Goal: Task Accomplishment & Management: Complete application form

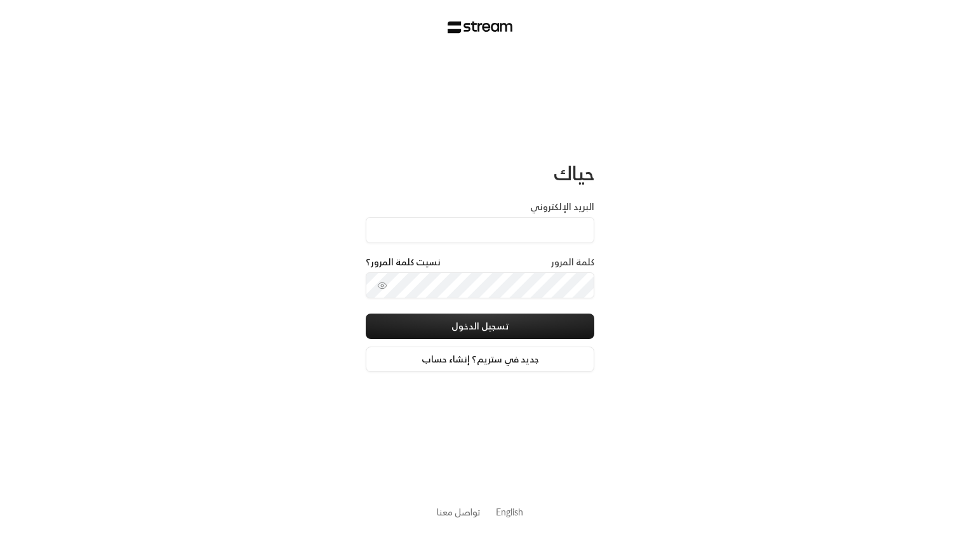
type input "[EMAIL_ADDRESS][DOMAIN_NAME]"
click at [510, 243] on input "[EMAIL_ADDRESS][DOMAIN_NAME]" at bounding box center [480, 230] width 229 height 26
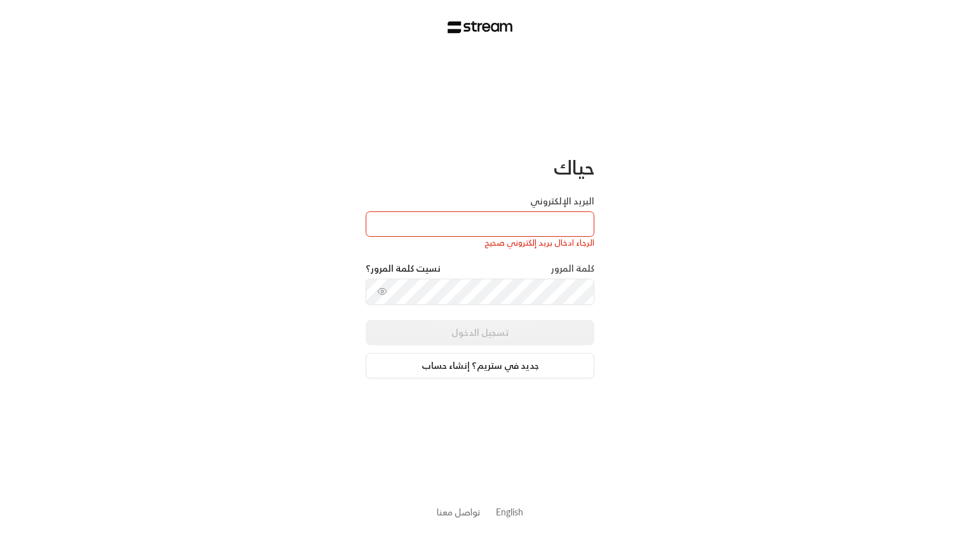
click at [280, 263] on div "حياك البريد الإلكتروني الرجاء ادخال بريد إلكتروني صحيح كلمة المرور نسيت كلمة ال…" at bounding box center [480, 272] width 960 height 544
click at [545, 237] on div "الرجاء ادخال بريد إلكتروني صحيح" at bounding box center [480, 243] width 229 height 13
click at [485, 201] on div "البريد الإلكتروني الرجاء ادخال بريد إلكتروني صحيح" at bounding box center [480, 222] width 229 height 55
click at [490, 243] on div "الرجاء ادخال بريد إلكتروني صحيح" at bounding box center [480, 243] width 229 height 13
click at [492, 305] on div "كلمة المرور نسيت كلمة المرور؟" at bounding box center [480, 291] width 229 height 58
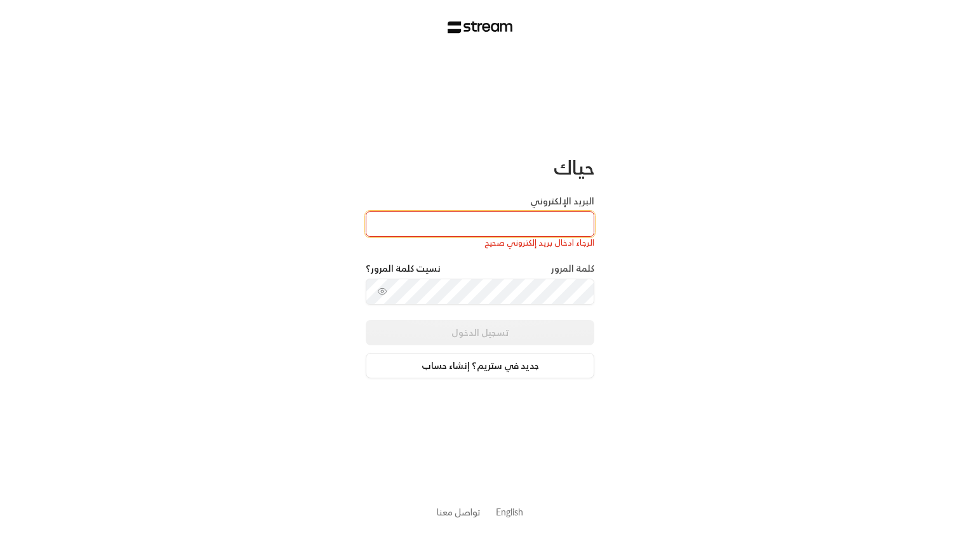
click at [515, 220] on input "البريد الإلكتروني" at bounding box center [480, 224] width 229 height 26
click at [676, 264] on div "حياك البريد الإلكتروني الرجاء ادخال بريد إلكتروني صحيح كلمة المرور نسيت كلمة ال…" at bounding box center [480, 272] width 960 height 544
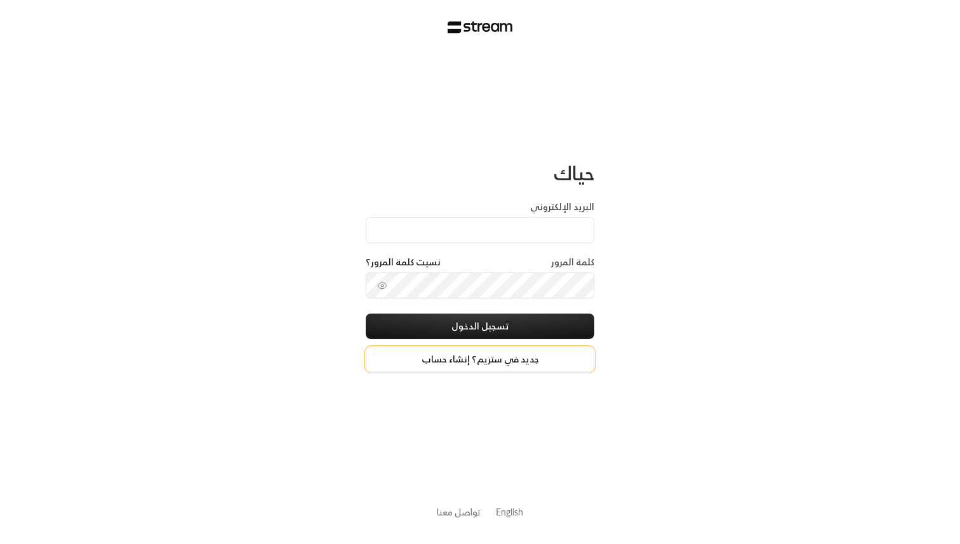
click at [483, 362] on link "جديد في ستريم؟ إنشاء حساب" at bounding box center [480, 359] width 229 height 25
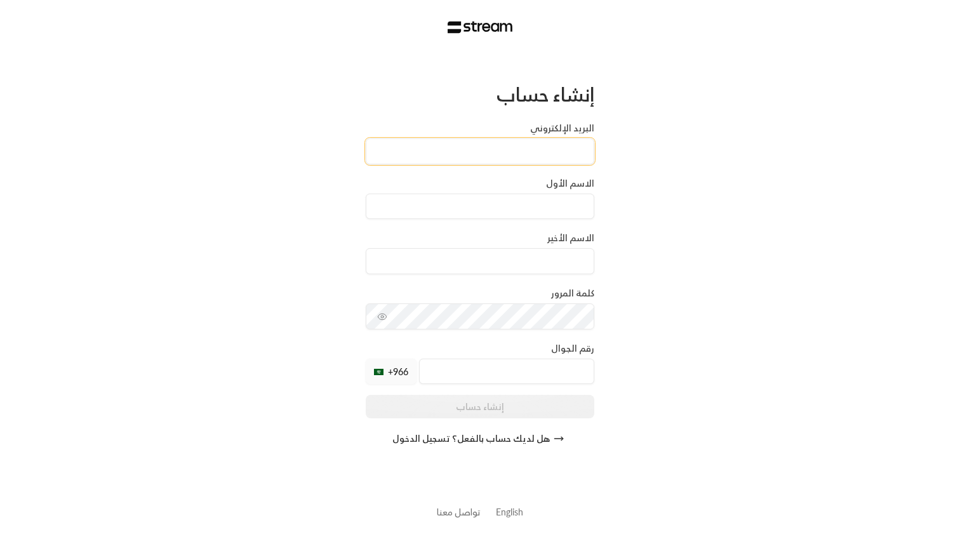
click at [516, 151] on input "البريد الإلكتروني" at bounding box center [480, 151] width 229 height 26
type input "[EMAIL_ADDRESS][DOMAIN_NAME]"
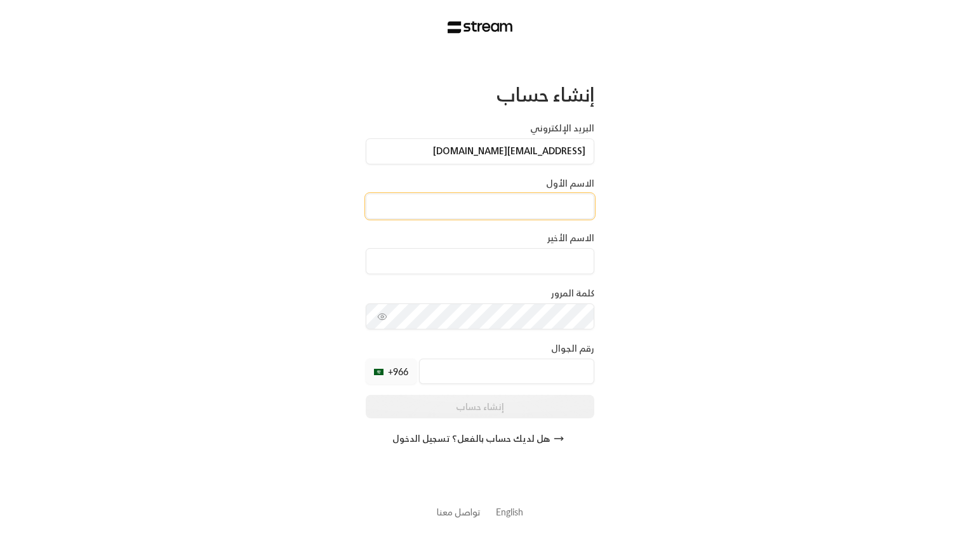
click at [493, 215] on input at bounding box center [480, 207] width 229 height 26
type input "bader"
click at [479, 267] on input at bounding box center [480, 261] width 229 height 26
type input "t"
click at [490, 323] on div "إنشاء حساب البريد الإلكتروني [EMAIL_ADDRESS][DOMAIN_NAME] الاسم الأول bader الا…" at bounding box center [480, 267] width 229 height 369
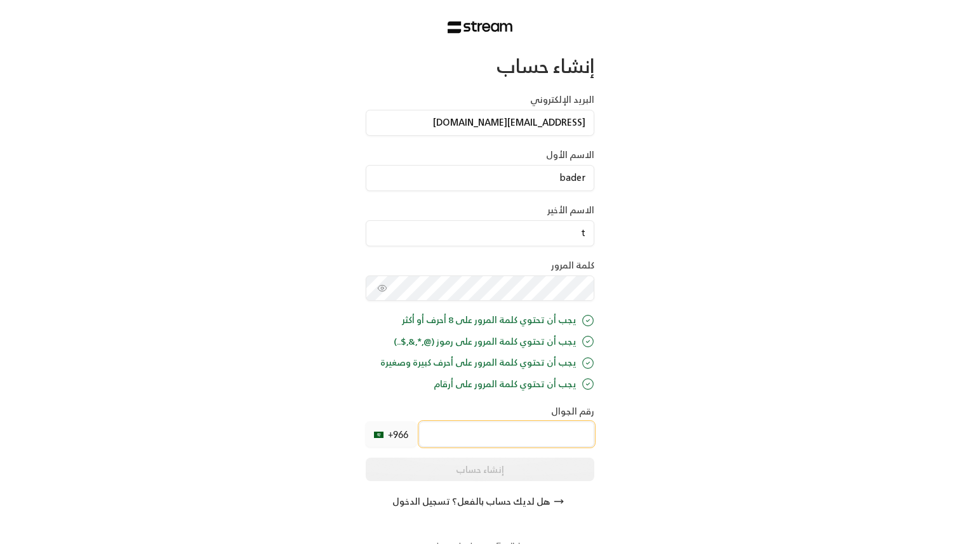
click at [498, 443] on div "إنشاء حساب البريد الإلكتروني [EMAIL_ADDRESS][DOMAIN_NAME] الاسم الأول bader الا…" at bounding box center [480, 284] width 229 height 460
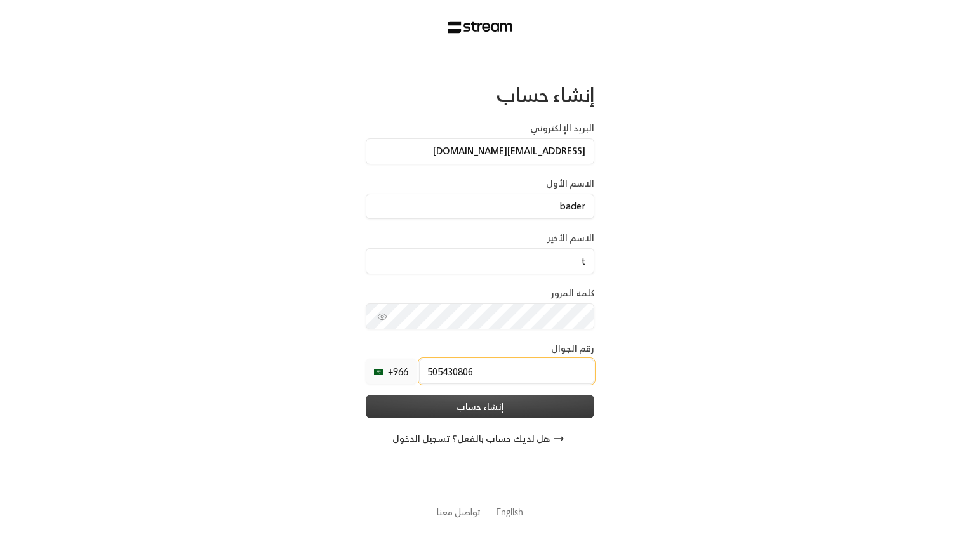
type input "505430806"
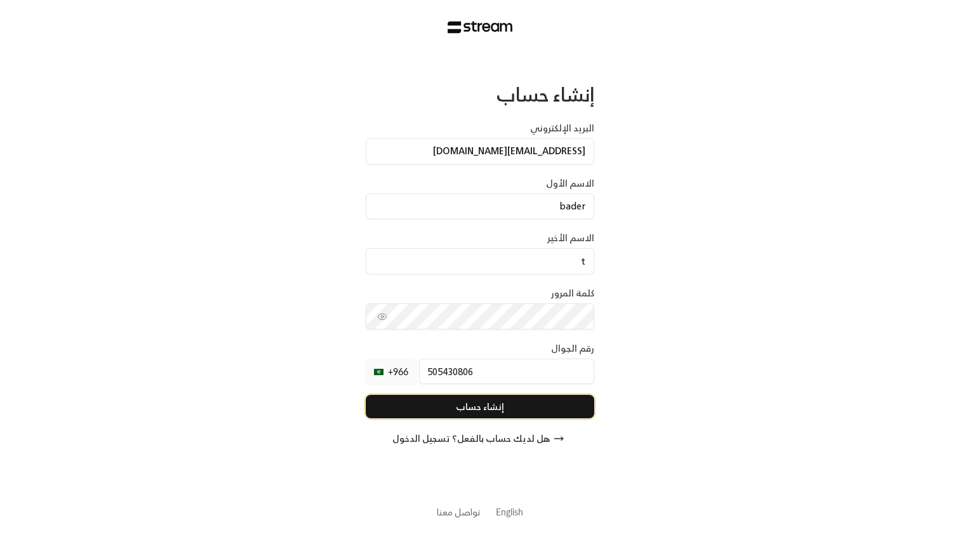
click at [513, 417] on button "إنشاء حساب" at bounding box center [480, 406] width 229 height 23
